Goal: Task Accomplishment & Management: Use online tool/utility

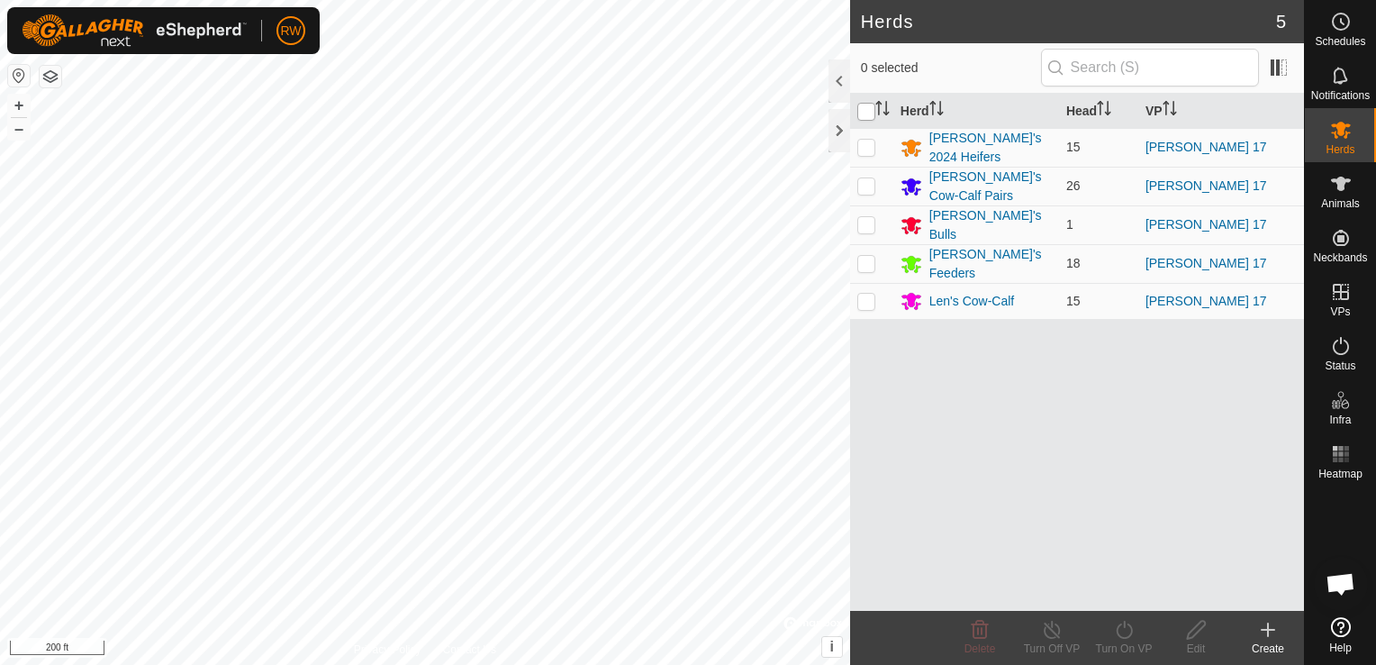
click at [867, 113] on input "checkbox" at bounding box center [866, 112] width 18 height 18
checkbox input "true"
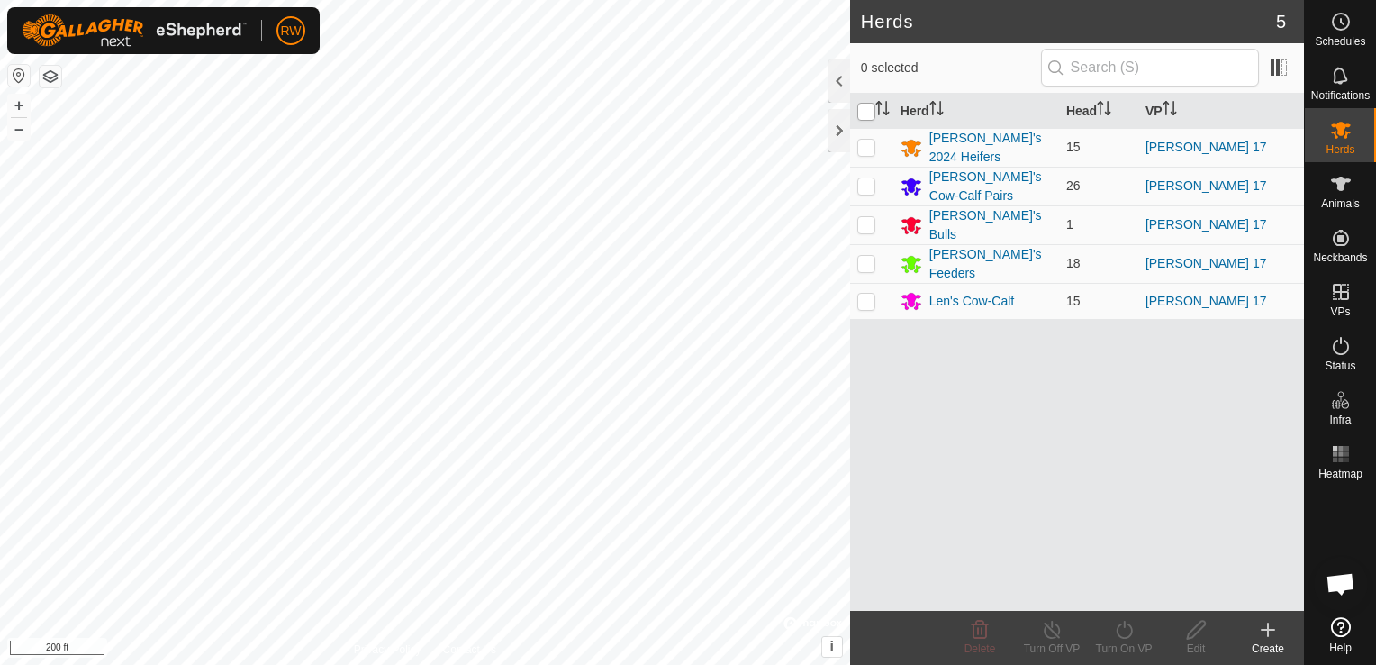
checkbox input "true"
click at [1124, 636] on icon at bounding box center [1124, 630] width 23 height 22
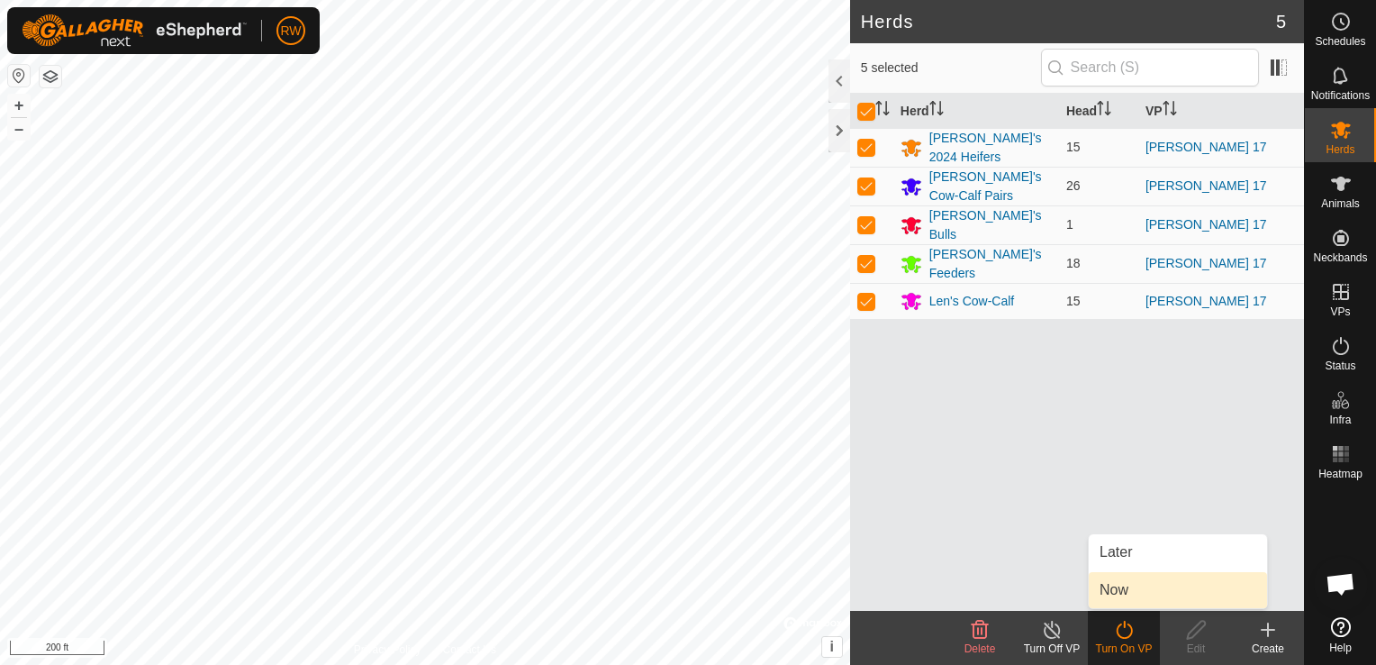
click at [1133, 591] on link "Now" at bounding box center [1178, 590] width 178 height 36
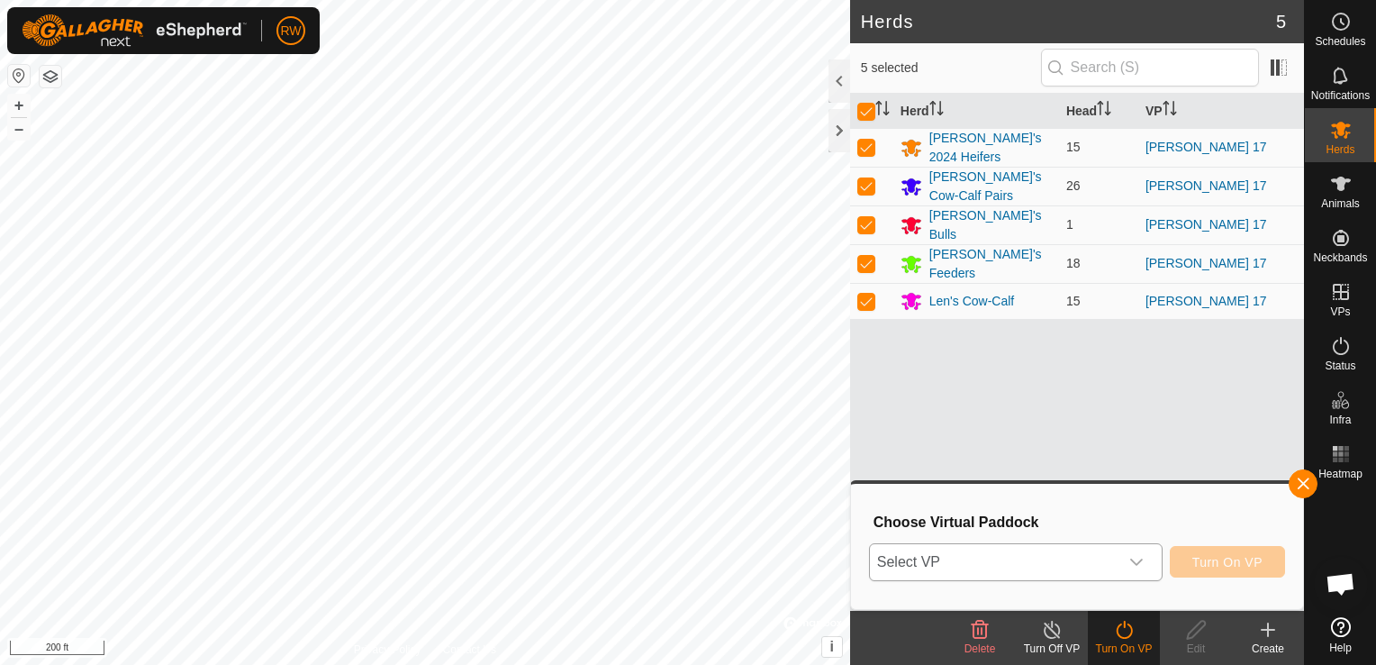
click at [1139, 565] on icon "dropdown trigger" at bounding box center [1136, 562] width 14 height 14
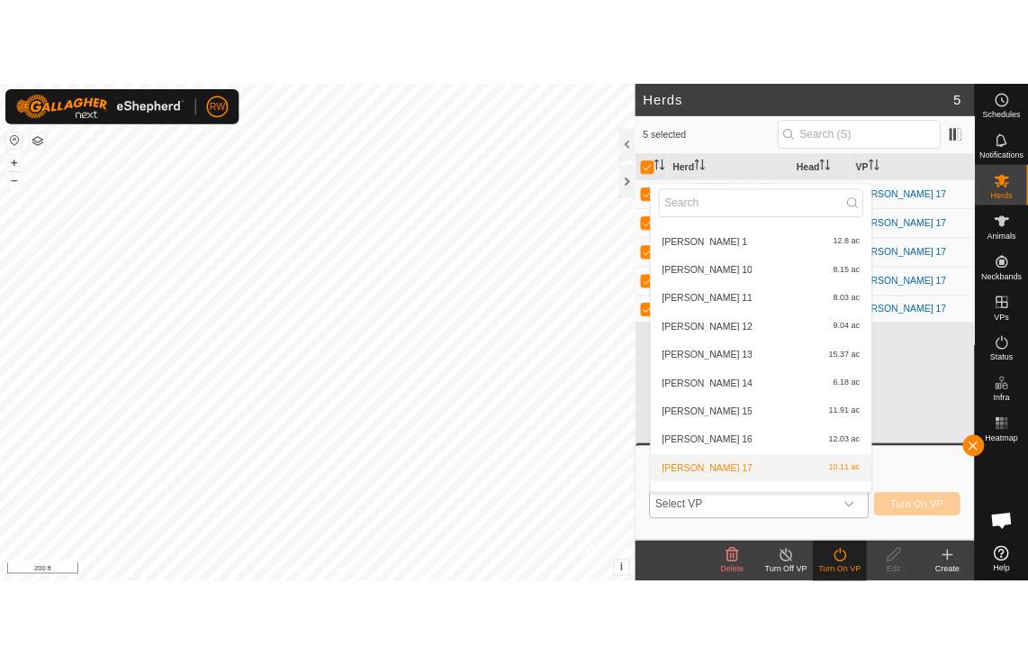
scroll to position [204, 0]
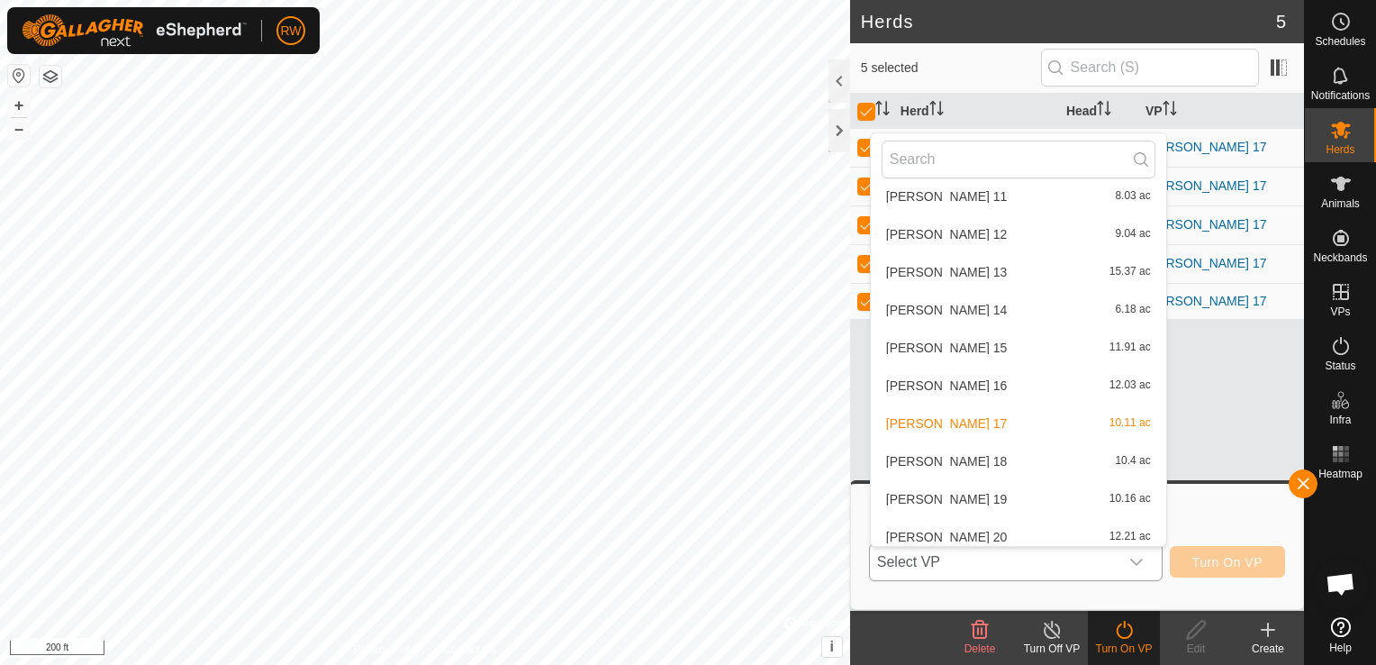
click at [951, 459] on li "[PERSON_NAME] 18 10.4 ac" at bounding box center [1018, 461] width 295 height 36
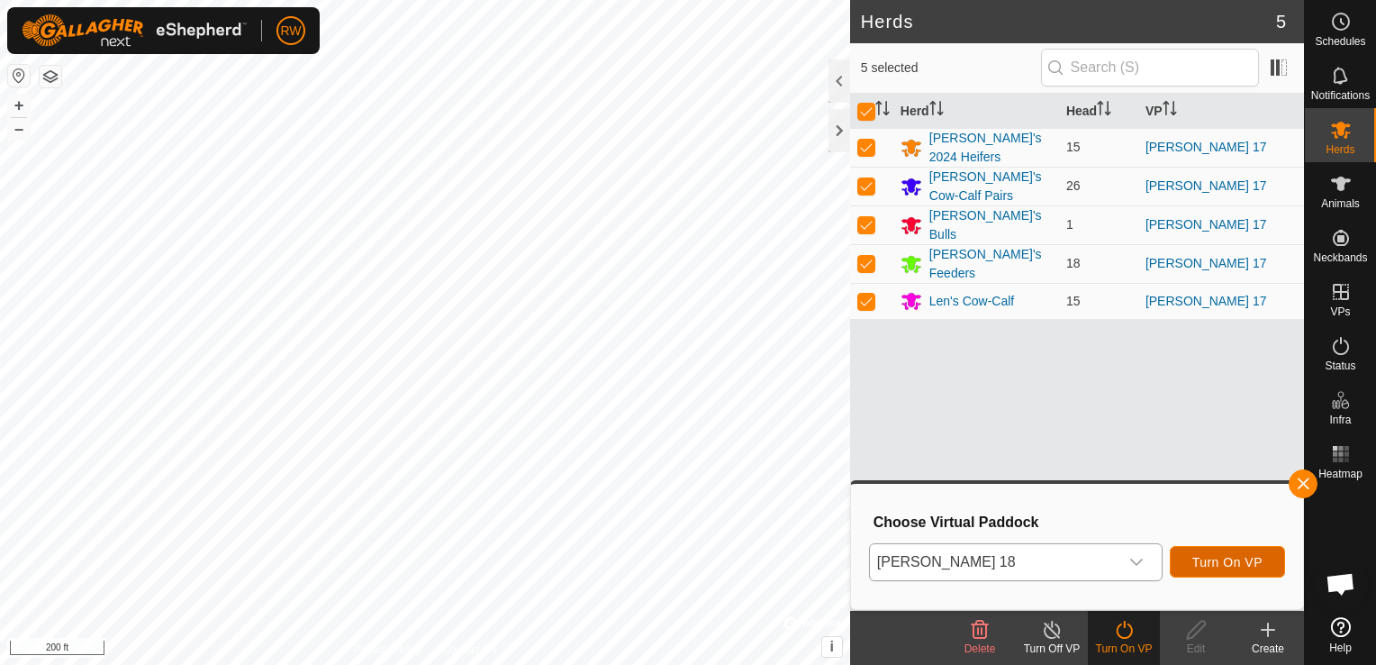
click at [1232, 564] on span "Turn On VP" at bounding box center [1227, 562] width 70 height 14
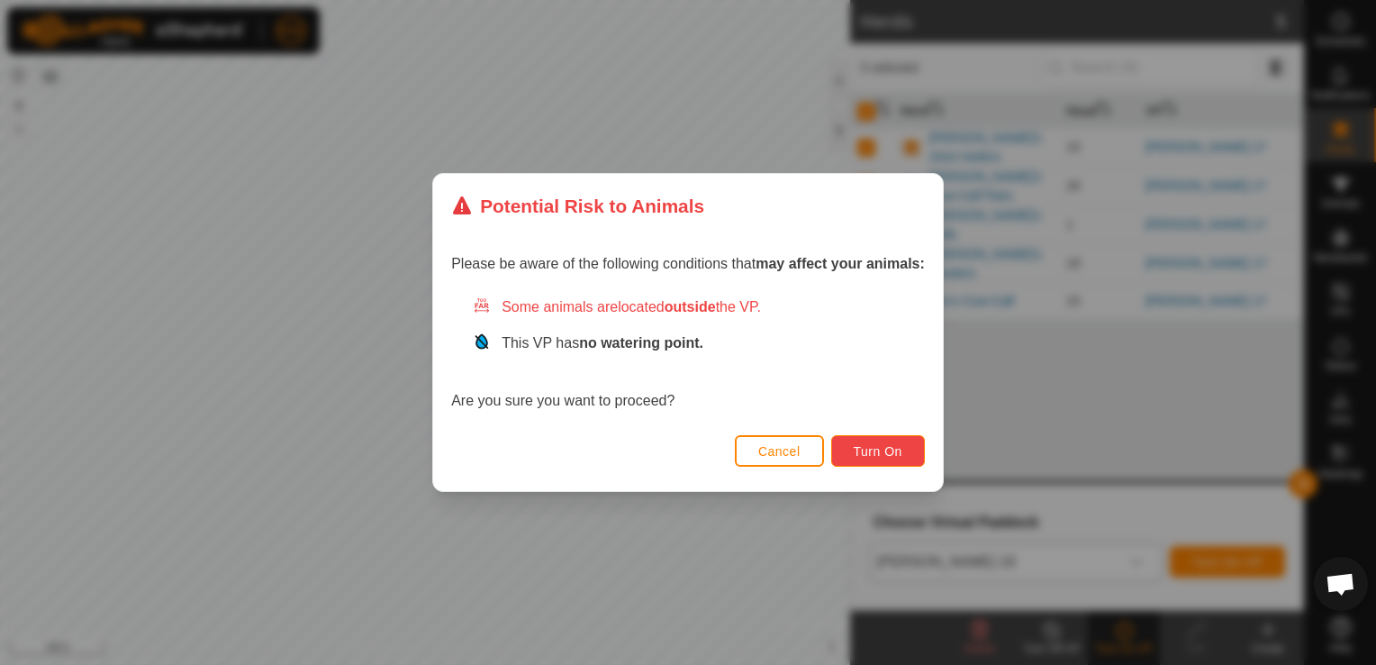
click at [891, 449] on span "Turn On" at bounding box center [878, 451] width 49 height 14
